Goal: Transaction & Acquisition: Purchase product/service

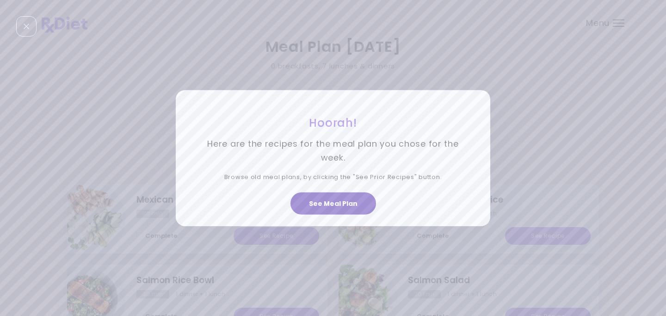
click at [345, 200] on button "See Meal Plan" at bounding box center [333, 203] width 86 height 22
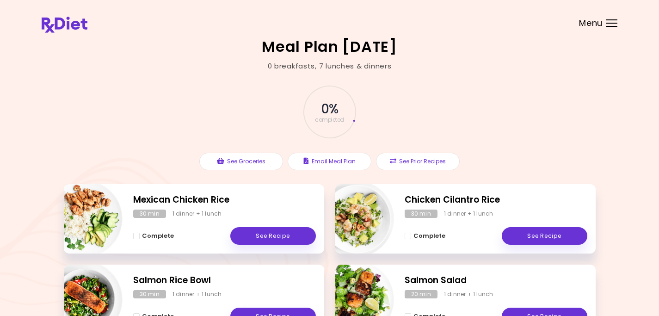
click at [612, 24] on div "Menu" at bounding box center [612, 22] width 12 height 7
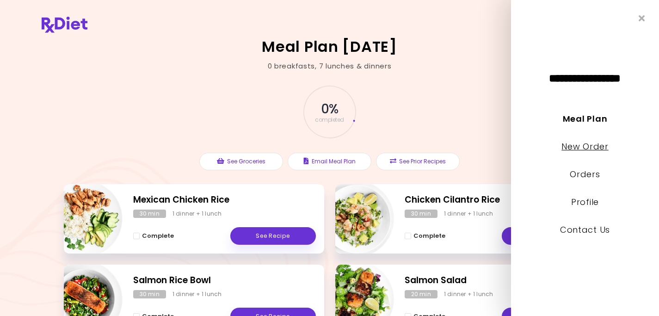
click at [580, 145] on link "New Order" at bounding box center [584, 147] width 47 height 12
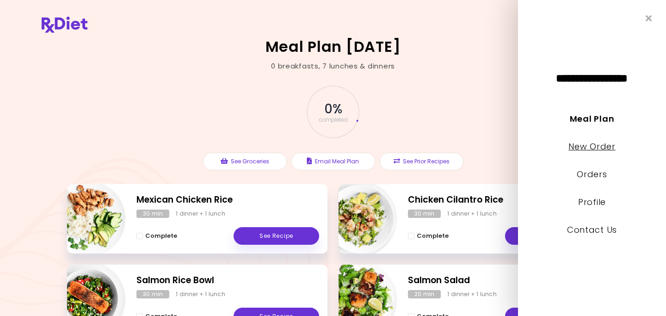
select select "*"
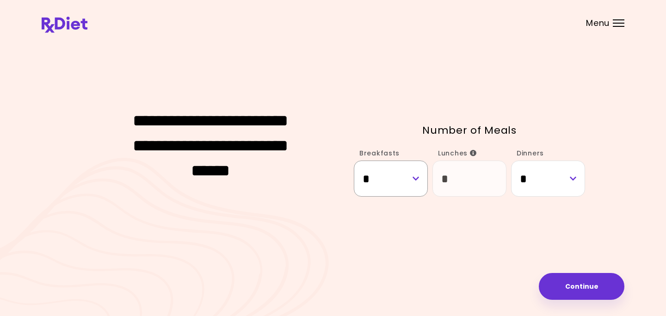
click at [417, 181] on select "* * *" at bounding box center [391, 178] width 74 height 36
click at [354, 160] on select "* * *" at bounding box center [391, 178] width 74 height 36
click at [416, 179] on select "* * *" at bounding box center [391, 178] width 74 height 36
click at [354, 160] on select "* * *" at bounding box center [391, 178] width 74 height 36
click at [416, 179] on select "* * *" at bounding box center [391, 178] width 74 height 36
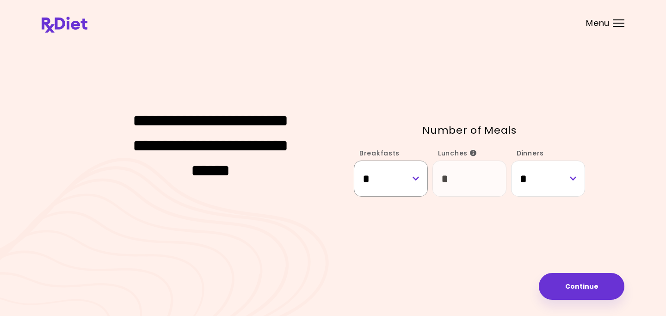
click at [354, 160] on select "* * *" at bounding box center [391, 178] width 74 height 36
click at [417, 180] on select "* * *" at bounding box center [391, 178] width 74 height 36
select select "*"
click at [354, 160] on select "* * *" at bounding box center [391, 178] width 74 height 36
select select "*"
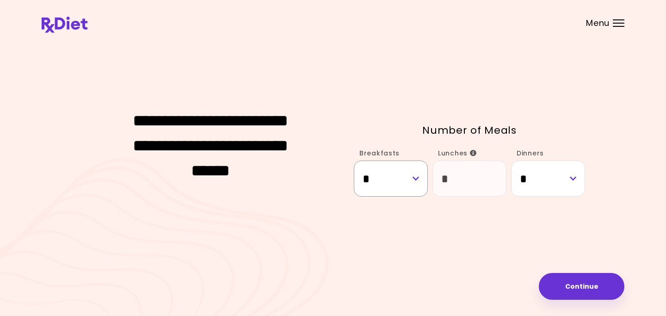
select select "*"
click at [576, 278] on button "Continue" at bounding box center [581, 286] width 86 height 27
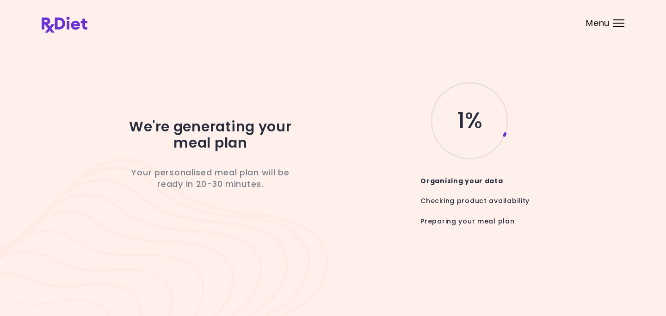
click at [621, 23] on div at bounding box center [618, 23] width 12 height 1
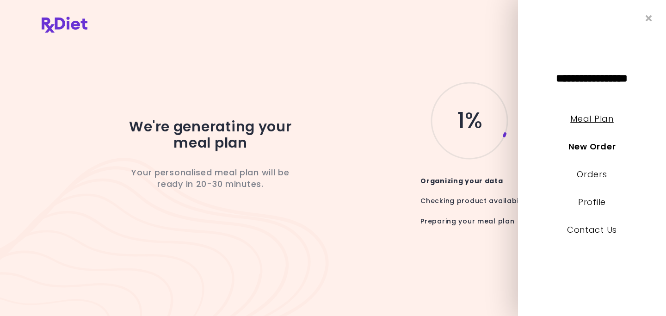
click at [597, 118] on link "Meal Plan" at bounding box center [591, 119] width 43 height 12
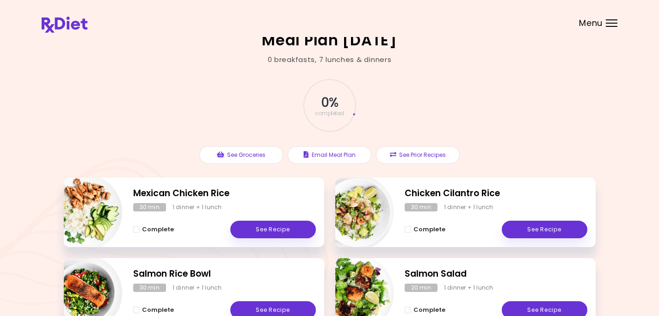
scroll to position [4, 0]
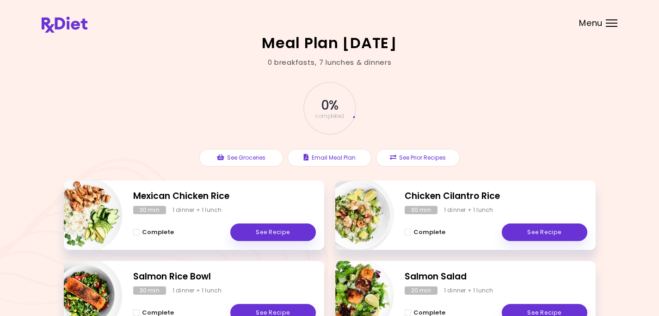
click at [612, 24] on div "Menu" at bounding box center [612, 22] width 12 height 7
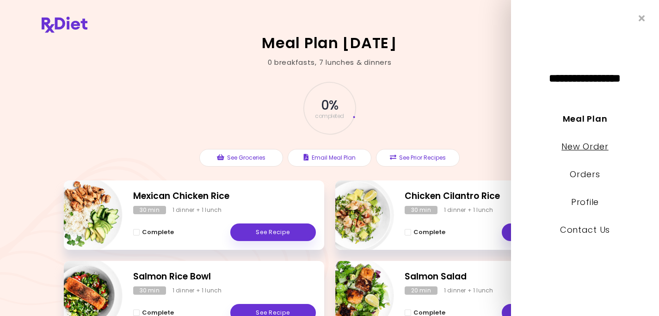
click at [588, 146] on link "New Order" at bounding box center [584, 147] width 47 height 12
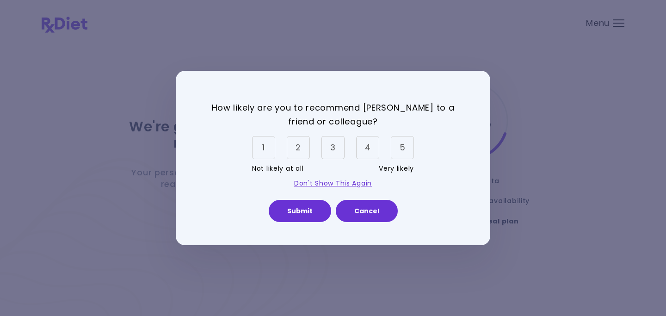
click at [409, 148] on div "5" at bounding box center [402, 147] width 23 height 23
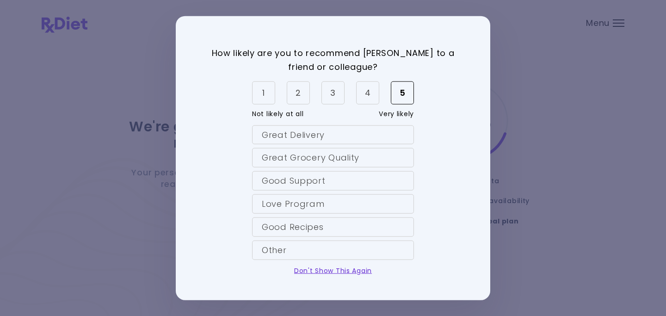
click at [343, 135] on div "Great Delivery" at bounding box center [333, 134] width 162 height 19
click at [360, 155] on div "Great Grocery Quality" at bounding box center [333, 157] width 162 height 19
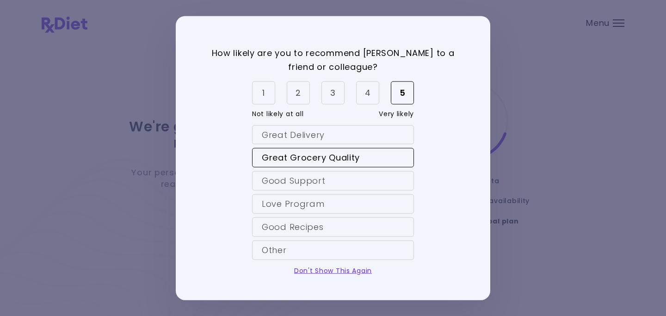
click at [356, 135] on div "Great Delivery" at bounding box center [333, 134] width 162 height 19
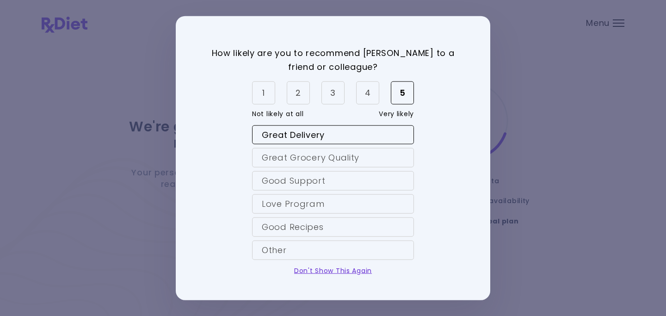
click at [356, 135] on div "Great Delivery" at bounding box center [333, 134] width 162 height 19
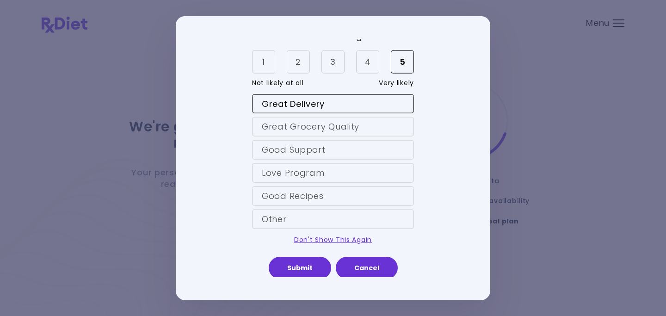
scroll to position [32, 0]
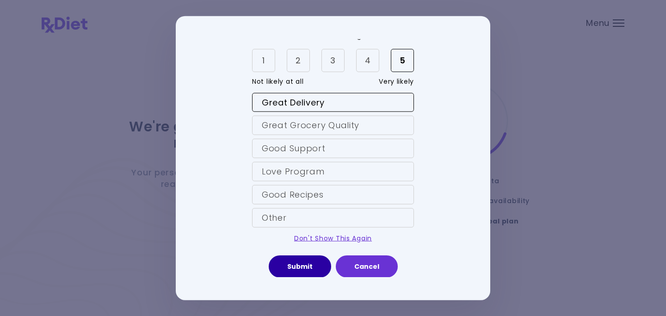
click at [304, 265] on button "Submit" at bounding box center [300, 266] width 62 height 22
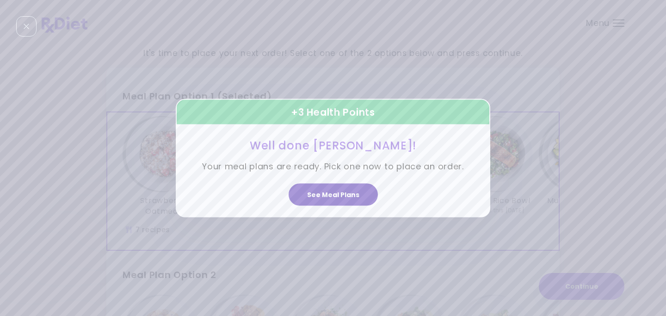
click at [332, 195] on button "See Meal Plans" at bounding box center [332, 195] width 89 height 22
click at [332, 195] on div "Lemon Salmon & Rice" at bounding box center [329, 166] width 83 height 99
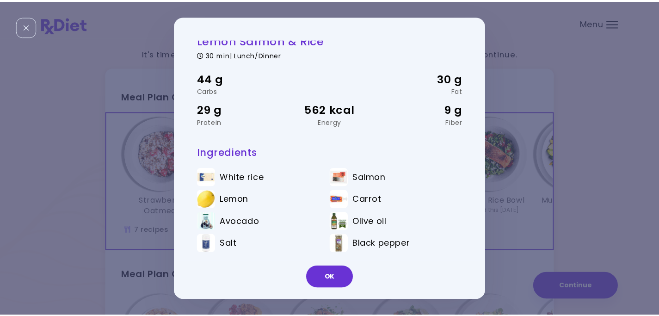
scroll to position [9, 0]
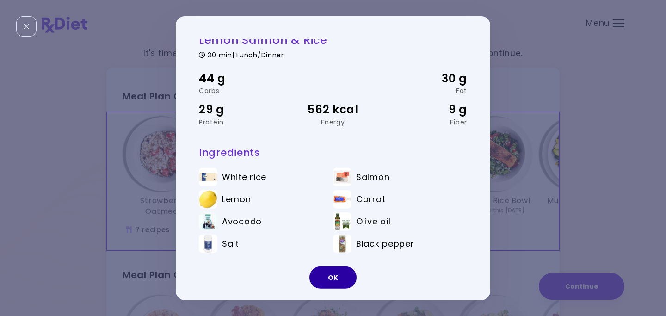
click at [333, 279] on button "OK" at bounding box center [332, 277] width 47 height 22
click at [333, 280] on h2 "Meal Plan Option 2" at bounding box center [332, 270] width 453 height 24
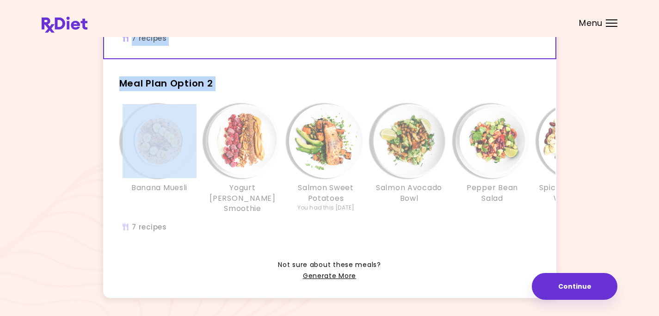
scroll to position [238, 0]
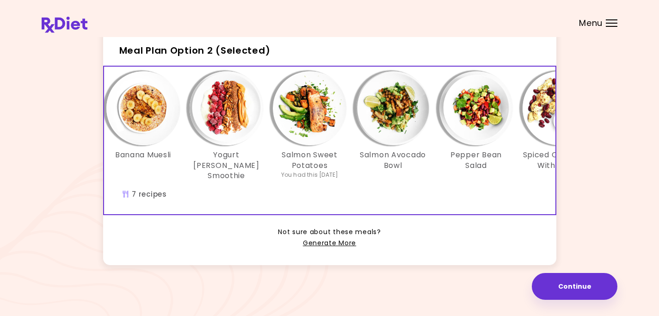
click at [427, 215] on div "Not sure about these meals? Generate More" at bounding box center [329, 232] width 453 height 34
drag, startPoint x: 443, startPoint y: 215, endPoint x: 459, endPoint y: 216, distance: 16.2
click at [453, 216] on div "Not sure about these meals? Generate More" at bounding box center [329, 232] width 453 height 34
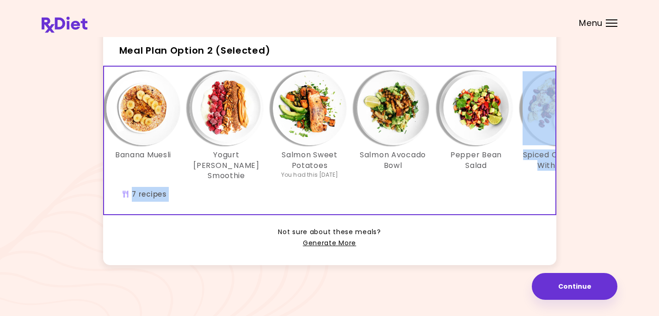
click at [465, 214] on div "Meal Plan Option 1 Strawberry Oatmeal Strawberry Muesli Lemon Salmon & Rice Eas…" at bounding box center [329, 54] width 453 height 422
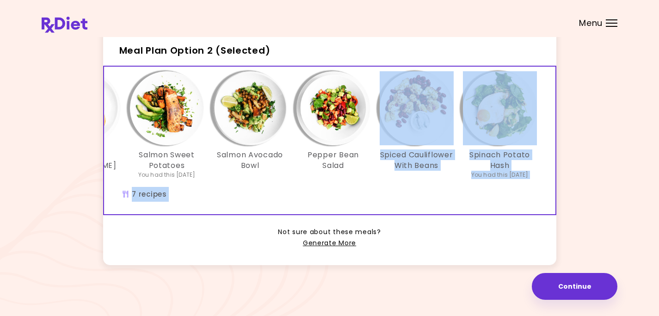
click at [498, 206] on div "Banana Muesli Yogurt [PERSON_NAME] Smoothie Salmon Sweet Potatoes You had this …" at bounding box center [250, 140] width 610 height 147
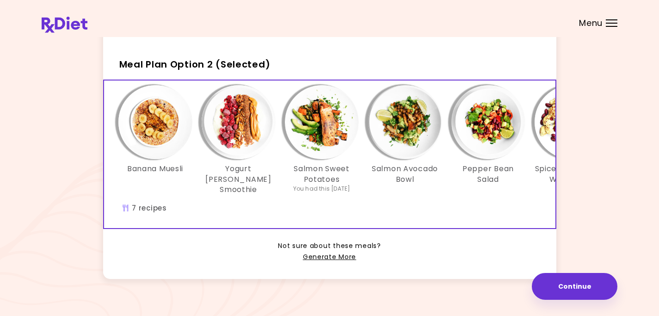
scroll to position [0, 0]
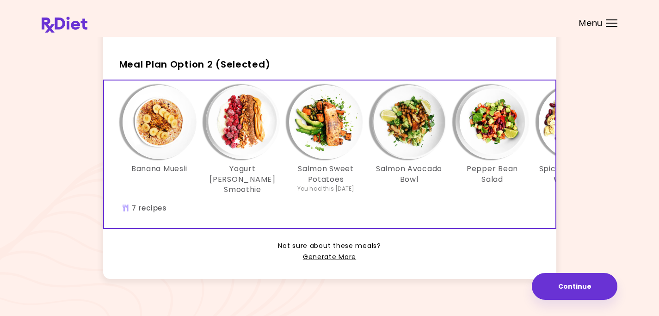
click at [323, 159] on img "Info - Salmon Sweet Potatoes - Meal Plan Option 2 (Selected)" at bounding box center [326, 122] width 74 height 74
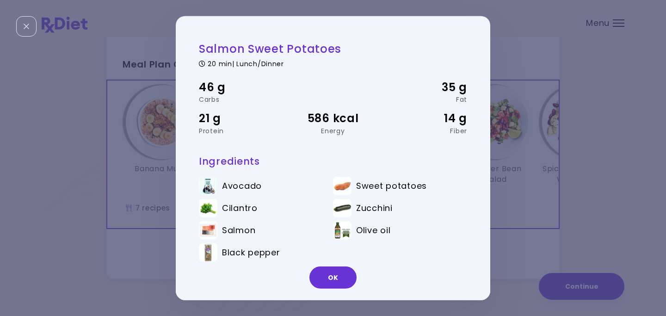
click at [337, 273] on button "OK" at bounding box center [332, 277] width 47 height 22
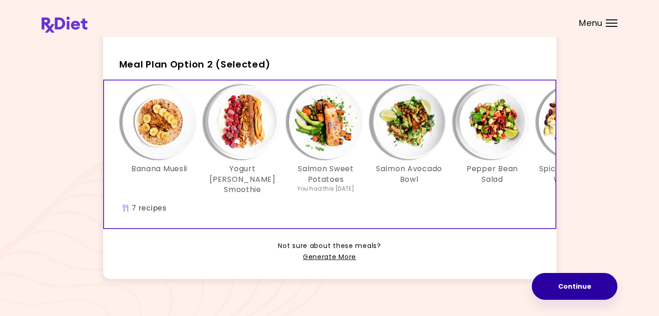
click at [572, 285] on button "Continue" at bounding box center [575, 286] width 86 height 27
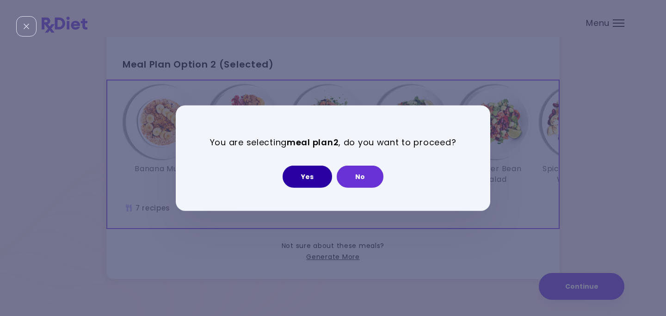
click at [300, 174] on button "Yes" at bounding box center [306, 176] width 49 height 22
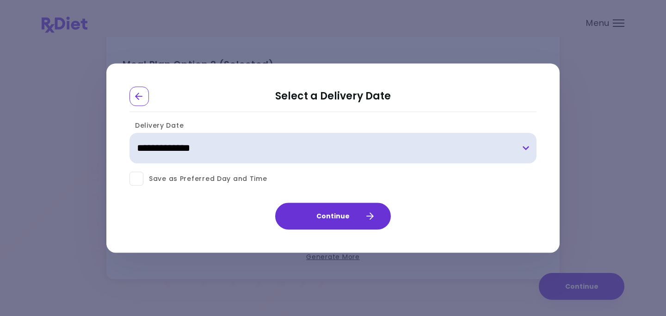
click at [523, 147] on select "**********" at bounding box center [332, 148] width 407 height 31
select select "**********"
click at [129, 133] on select "**********" at bounding box center [332, 148] width 407 height 31
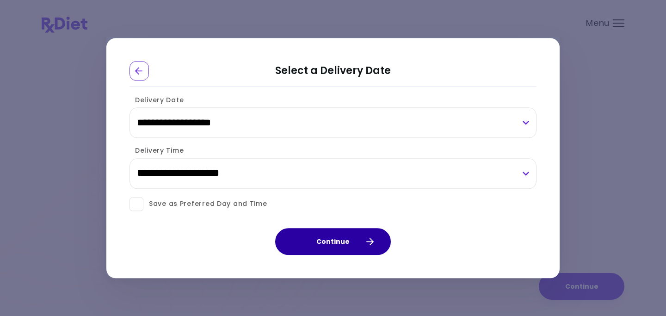
click at [336, 239] on button "Continue" at bounding box center [333, 241] width 116 height 27
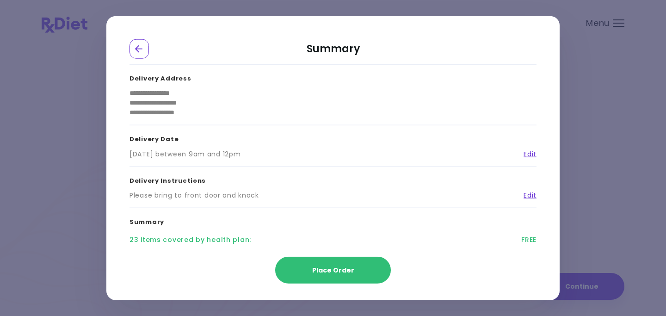
click at [282, 189] on h3 "Delivery Instructions" at bounding box center [332, 178] width 407 height 24
click at [282, 190] on h3 "Delivery Instructions" at bounding box center [332, 178] width 407 height 24
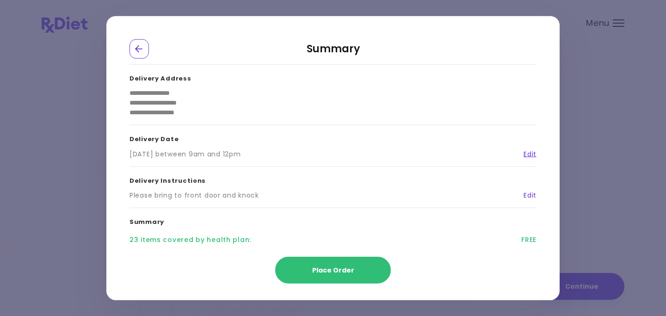
click at [529, 194] on link "Edit" at bounding box center [526, 195] width 20 height 10
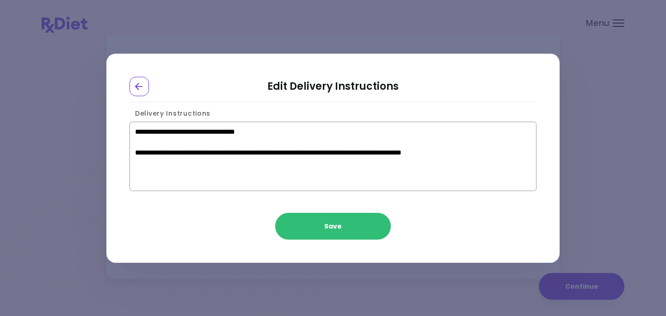
click at [199, 155] on textarea "**********" at bounding box center [332, 156] width 407 height 69
click at [242, 153] on textarea "**********" at bounding box center [332, 156] width 407 height 69
click at [462, 158] on textarea "**********" at bounding box center [332, 156] width 407 height 69
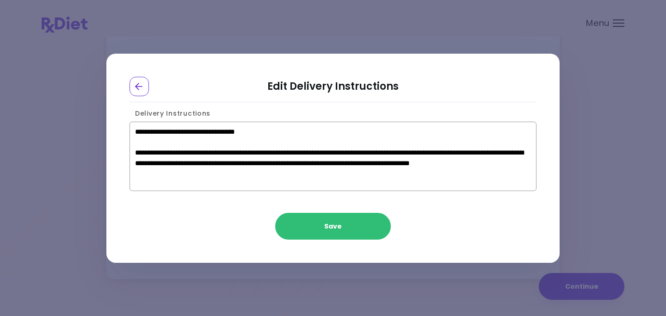
click at [510, 162] on textarea "**********" at bounding box center [332, 156] width 407 height 69
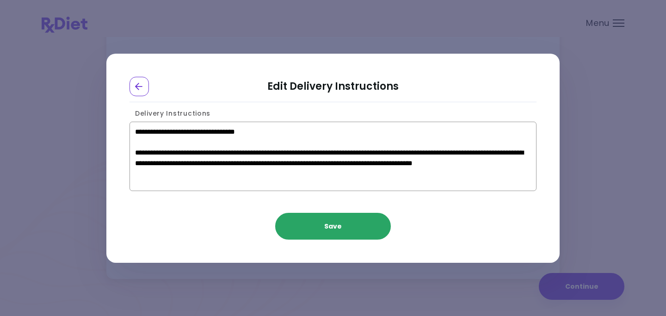
type textarea "**********"
click at [337, 221] on button "Save" at bounding box center [333, 226] width 116 height 27
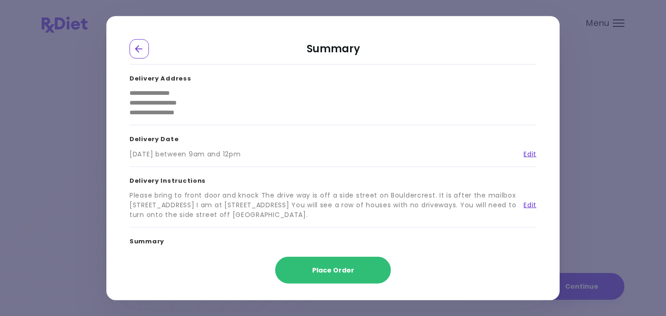
click at [260, 196] on div "Please bring to front door and knock The drive way is off a side street on Boul…" at bounding box center [322, 204] width 387 height 29
click at [523, 204] on link "Edit" at bounding box center [526, 205] width 20 height 10
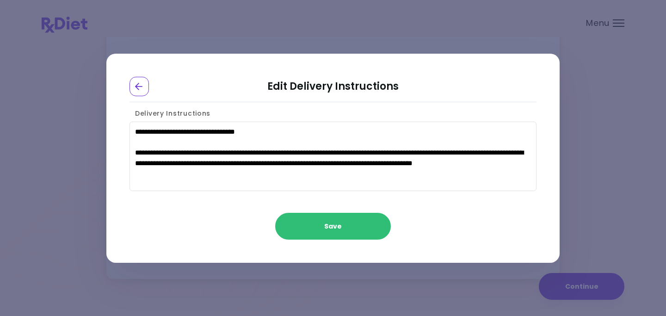
click at [262, 137] on textarea "**********" at bounding box center [332, 156] width 407 height 69
click at [265, 131] on textarea "**********" at bounding box center [332, 156] width 407 height 69
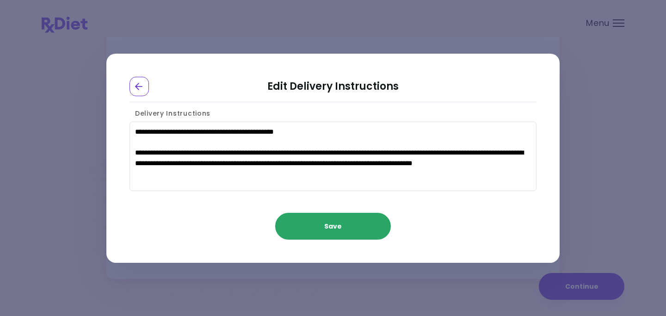
type textarea "**********"
click at [333, 224] on button "Save" at bounding box center [333, 226] width 116 height 27
click at [333, 224] on span "Saving ..." at bounding box center [333, 226] width 30 height 6
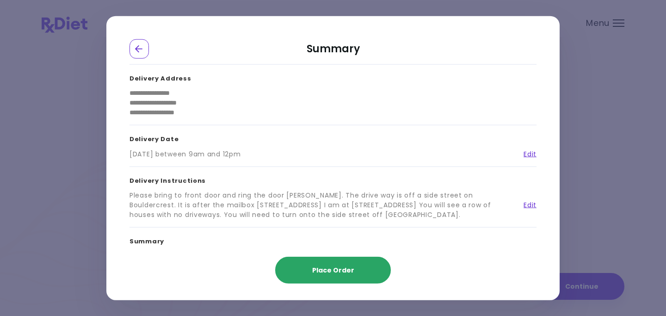
click at [328, 268] on span "Place Order" at bounding box center [333, 269] width 42 height 9
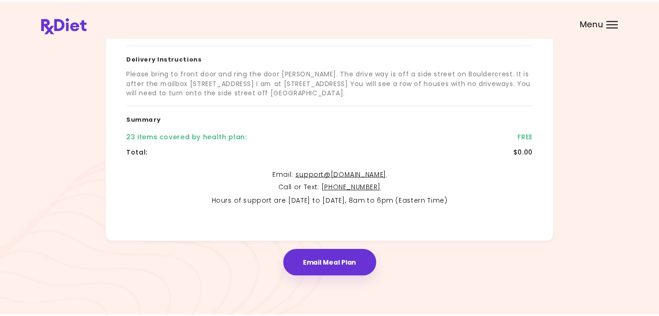
scroll to position [196, 0]
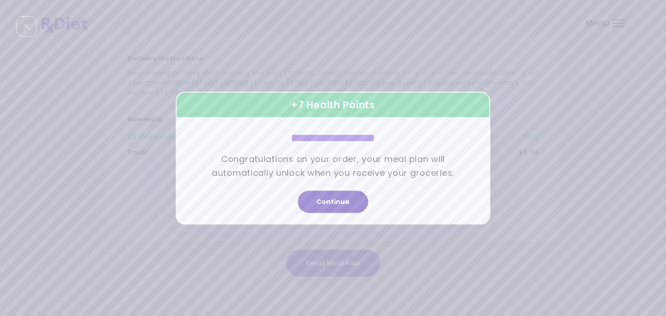
click at [332, 200] on button "Continue" at bounding box center [333, 201] width 70 height 22
